Goal: Task Accomplishment & Management: Use online tool/utility

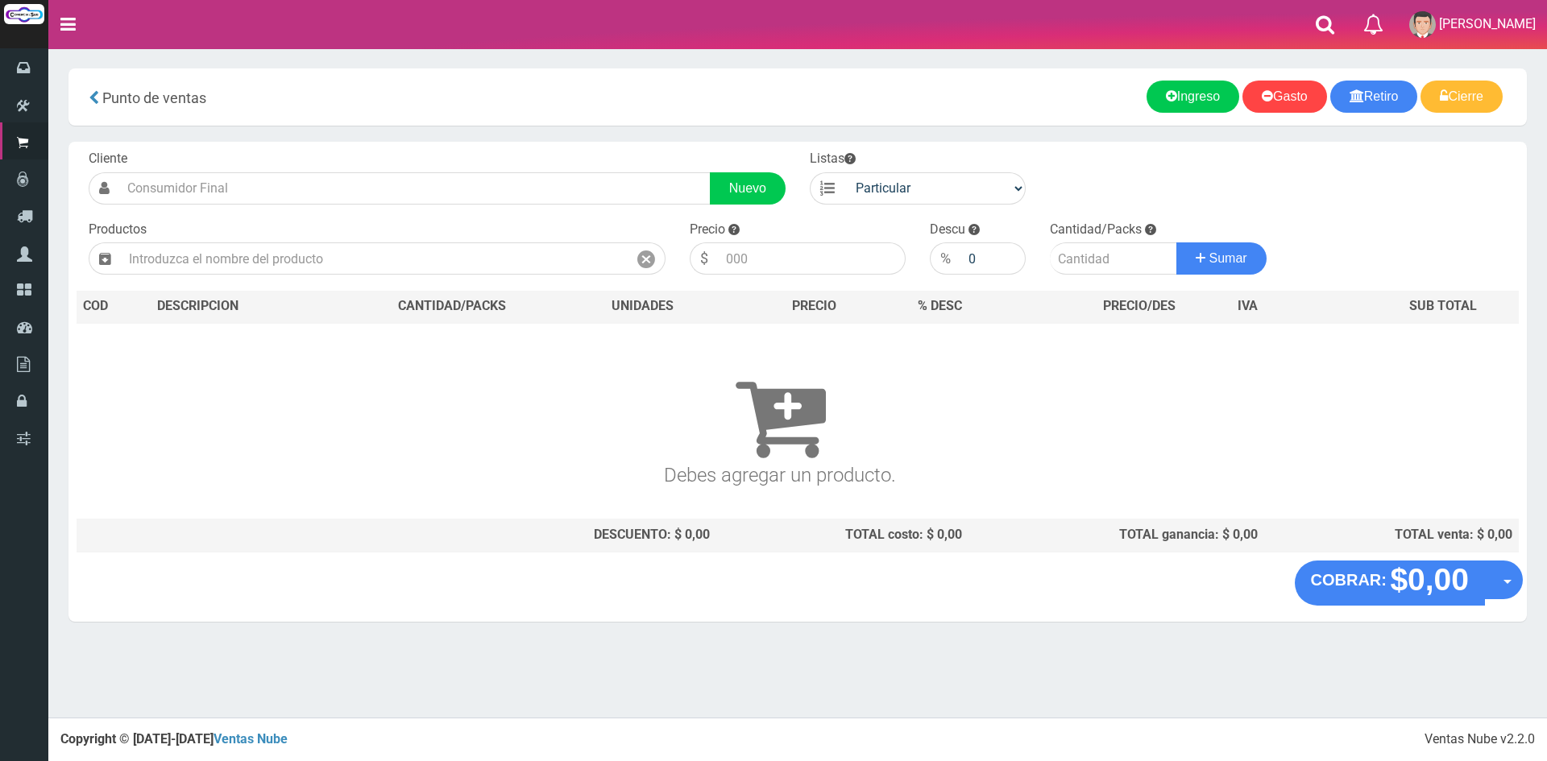
click at [1027, 79] on div "Punto de ventas more_horiz Nuevo Retiro Nuevo Ingreso Nuevo Gasto Cierre de caj…" at bounding box center [797, 96] width 1458 height 57
